Goal: Transaction & Acquisition: Subscribe to service/newsletter

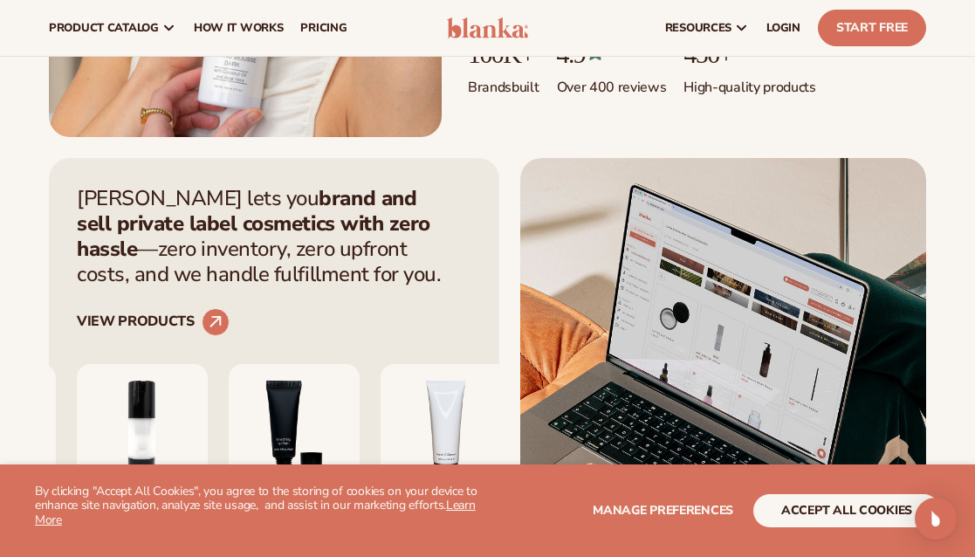
scroll to position [458, 0]
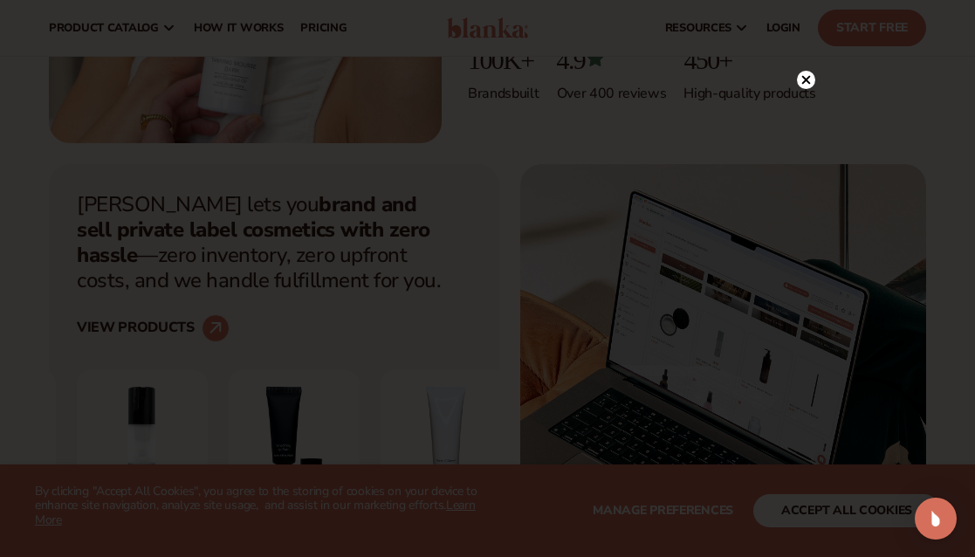
click at [804, 88] on circle at bounding box center [806, 80] width 18 height 18
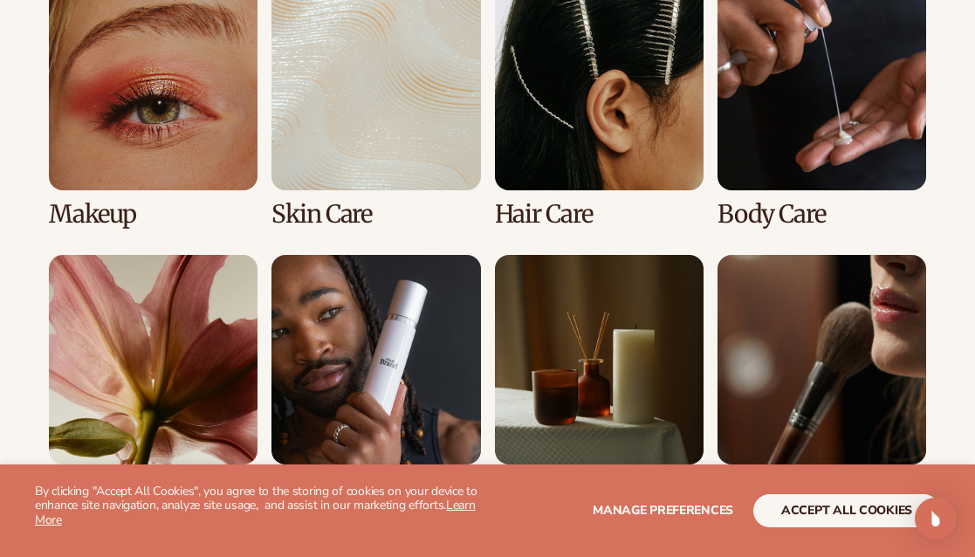
scroll to position [3449, 0]
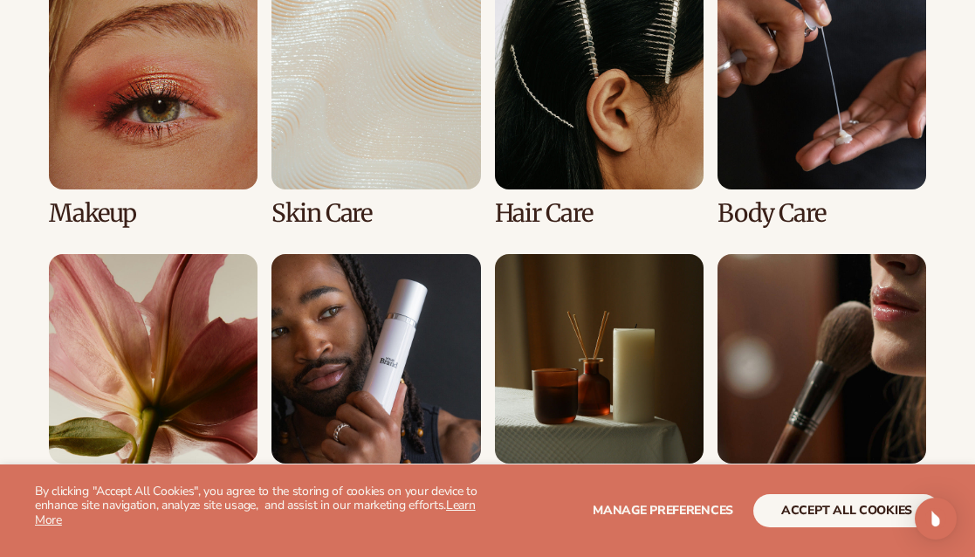
click at [314, 87] on link "2 / 8" at bounding box center [376, 103] width 209 height 246
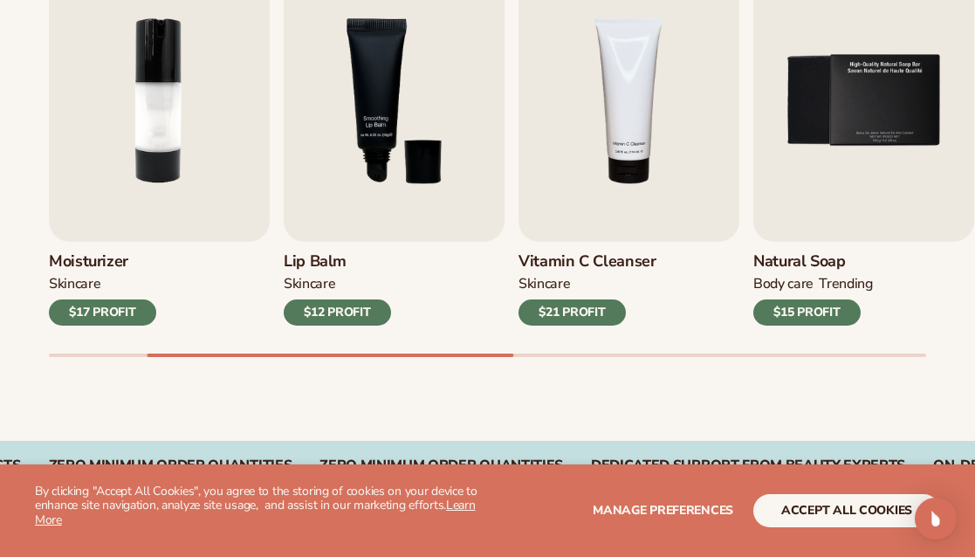
scroll to position [666, 0]
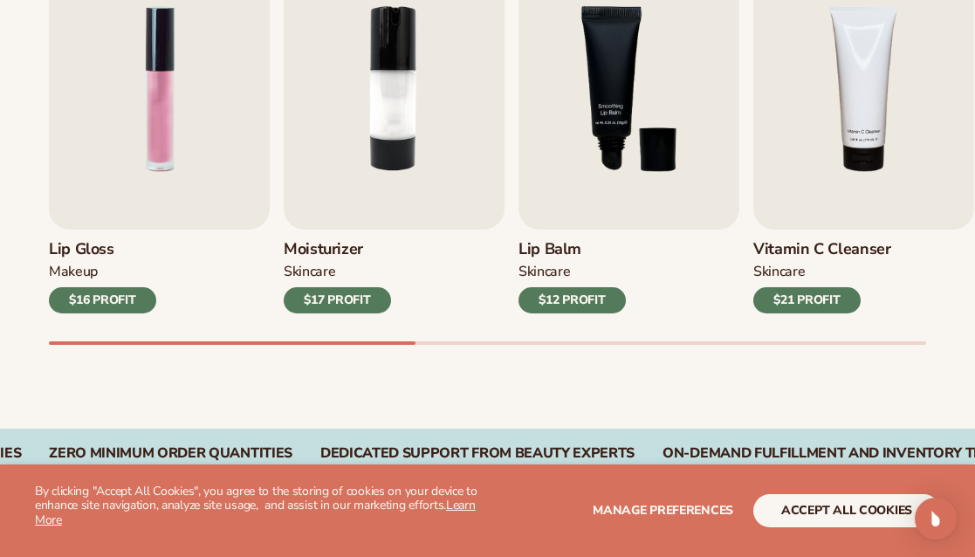
click at [42, 355] on div "Best sellers Private label products to start your beauty and self care line [DA…" at bounding box center [487, 116] width 975 height 626
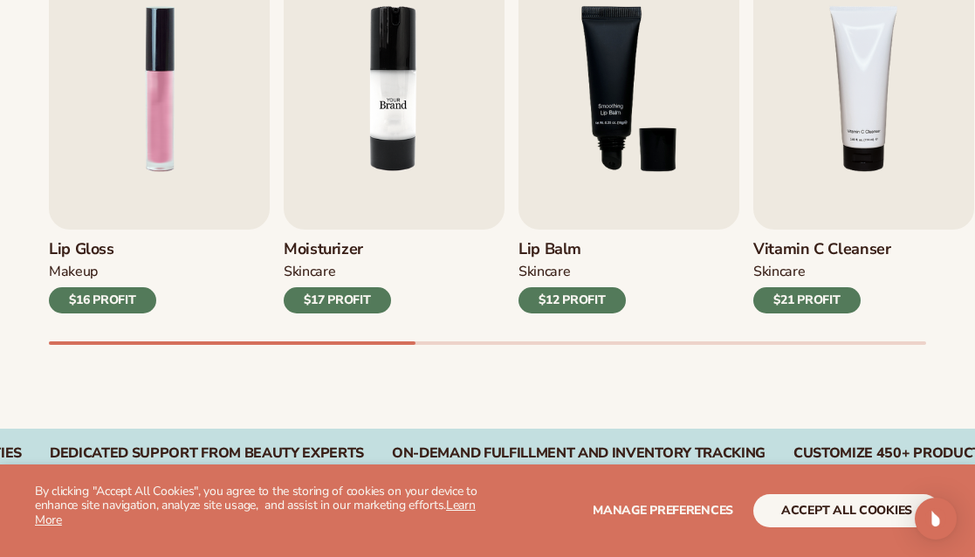
click at [376, 174] on img "2 / 9" at bounding box center [394, 89] width 221 height 282
click at [388, 178] on img "2 / 9" at bounding box center [394, 89] width 221 height 282
drag, startPoint x: 382, startPoint y: 346, endPoint x: 603, endPoint y: 348, distance: 220.1
click at [603, 348] on div "Best sellers Private label products to start your beauty and self care line tod…" at bounding box center [487, 116] width 975 height 626
click at [421, 97] on img "2 / 9" at bounding box center [394, 89] width 221 height 282
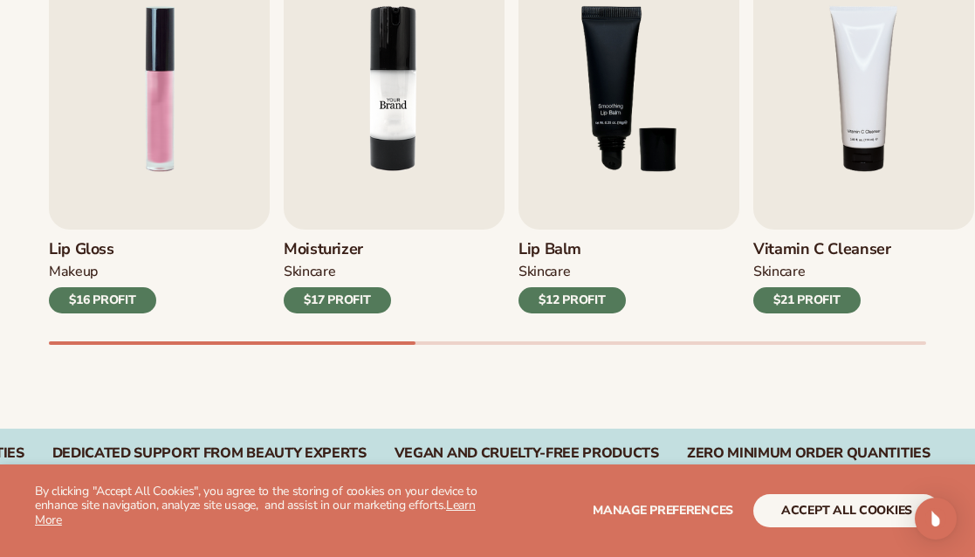
click at [363, 149] on img "2 / 9" at bounding box center [394, 89] width 221 height 282
click at [428, 390] on div "Best sellers Private label products to start your beauty and self care line tod…" at bounding box center [487, 116] width 975 height 626
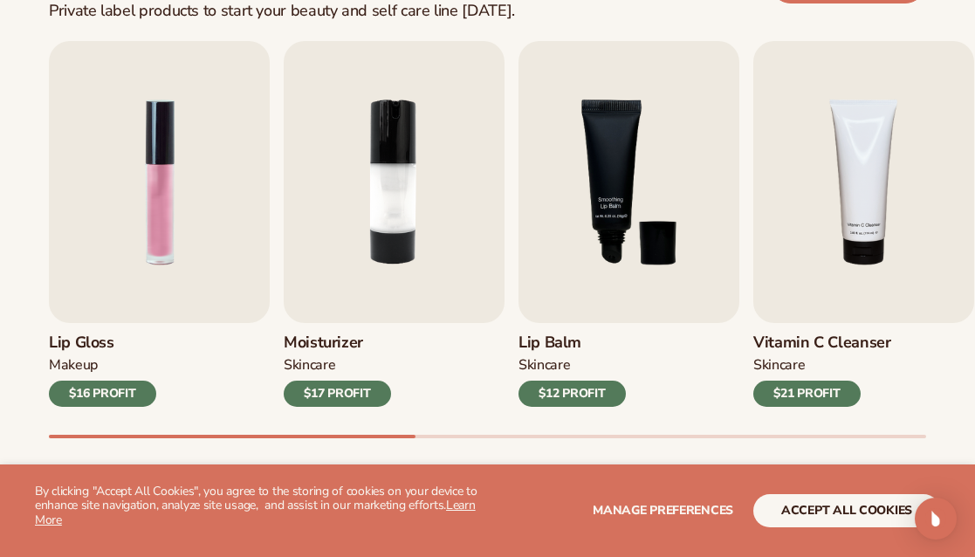
scroll to position [574, 0]
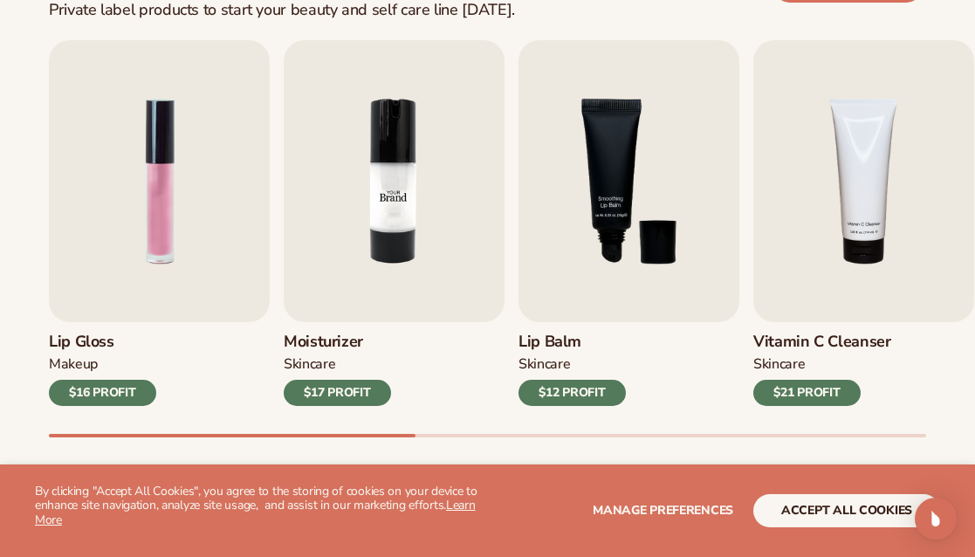
click at [400, 240] on img "2 / 9" at bounding box center [394, 181] width 221 height 282
click at [849, 509] on button "accept all cookies" at bounding box center [847, 510] width 187 height 33
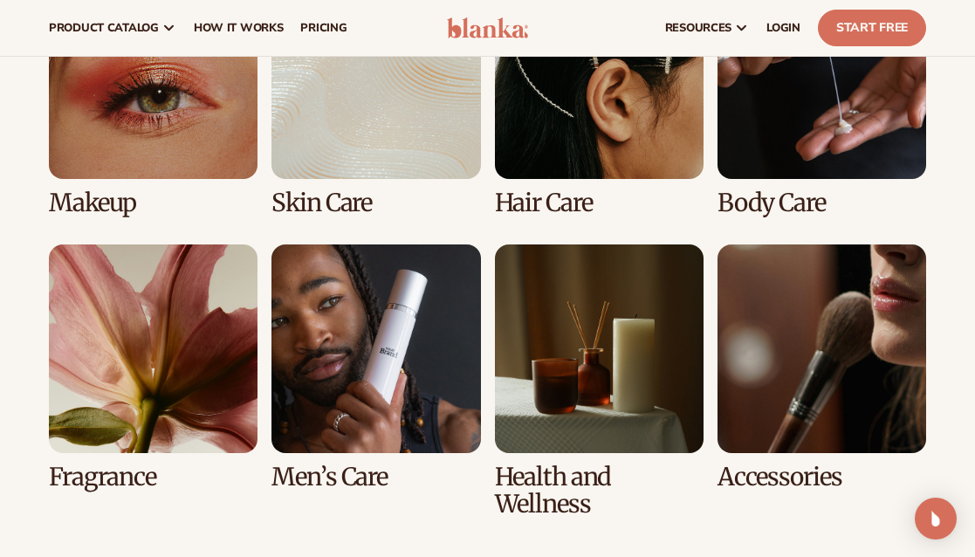
scroll to position [1314, 0]
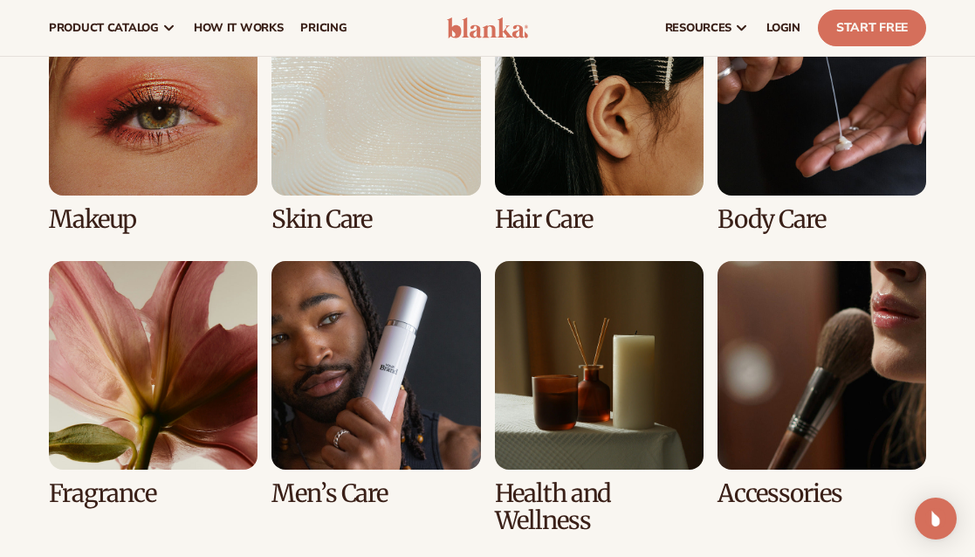
click at [376, 412] on link "6 / 8" at bounding box center [376, 384] width 209 height 246
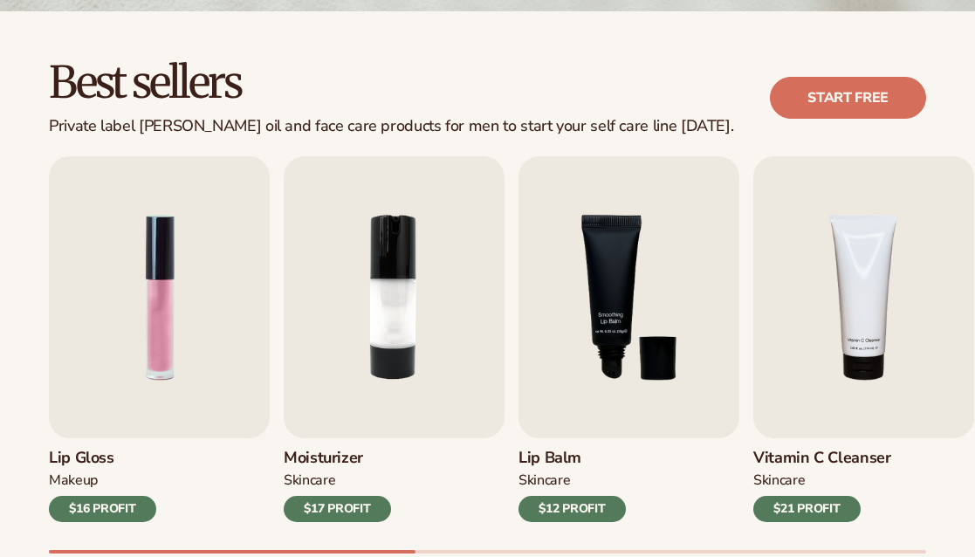
scroll to position [459, 0]
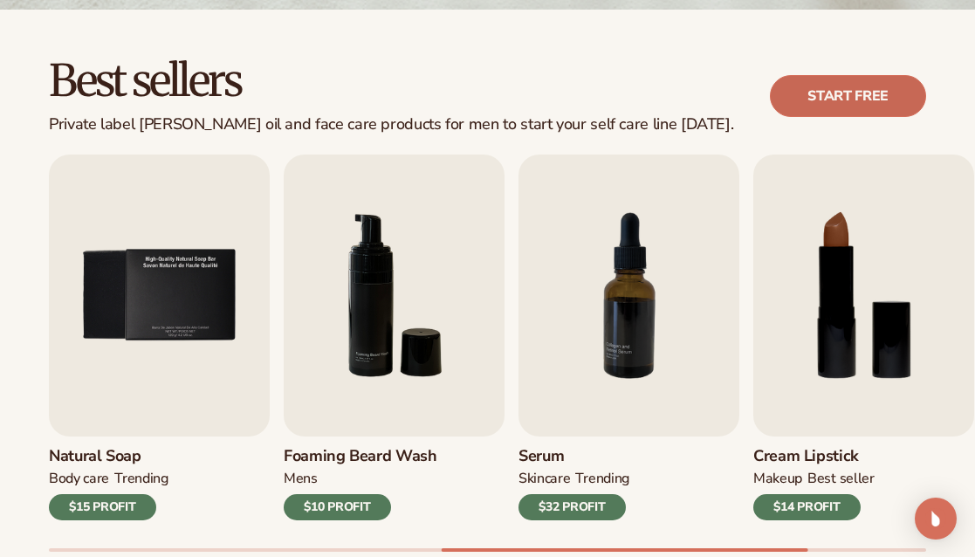
click at [844, 77] on link "Start free" at bounding box center [848, 96] width 156 height 42
